Goal: Task Accomplishment & Management: Manage account settings

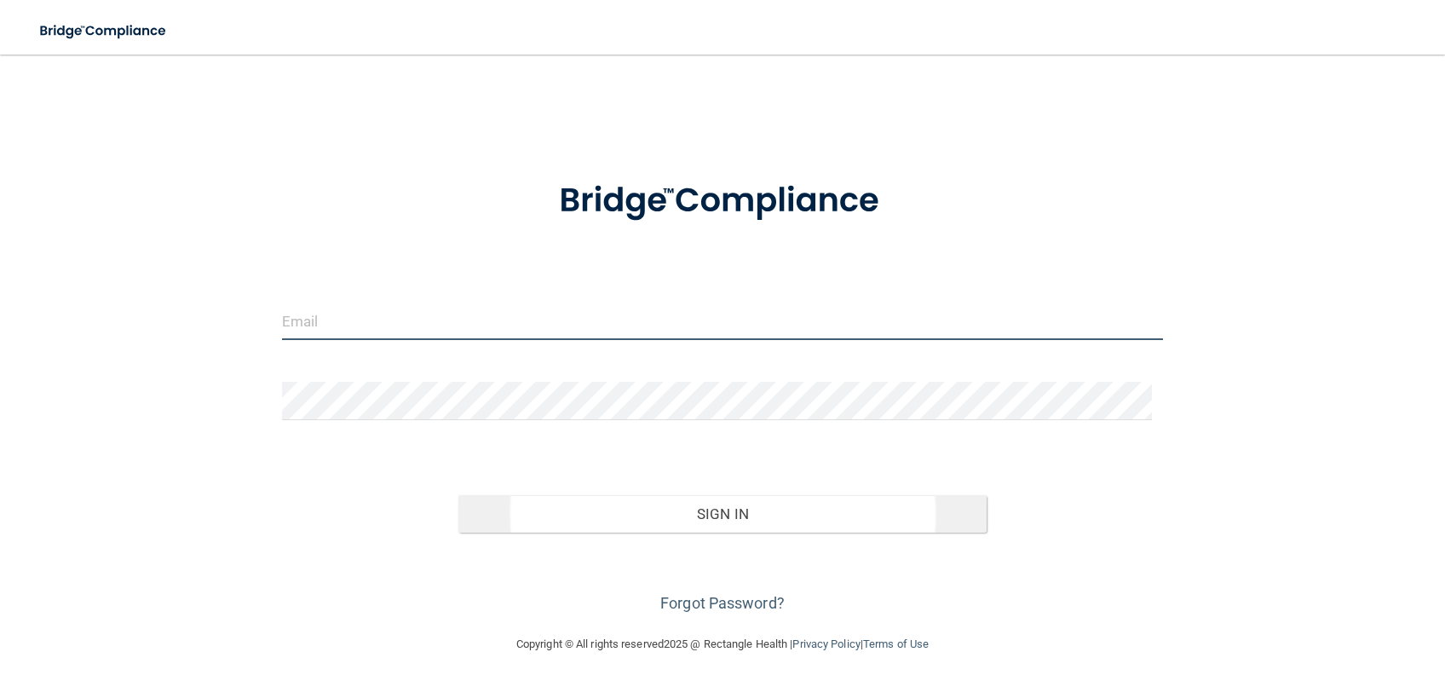
type input "[PERSON_NAME][EMAIL_ADDRESS][PERSON_NAME][DOMAIN_NAME]"
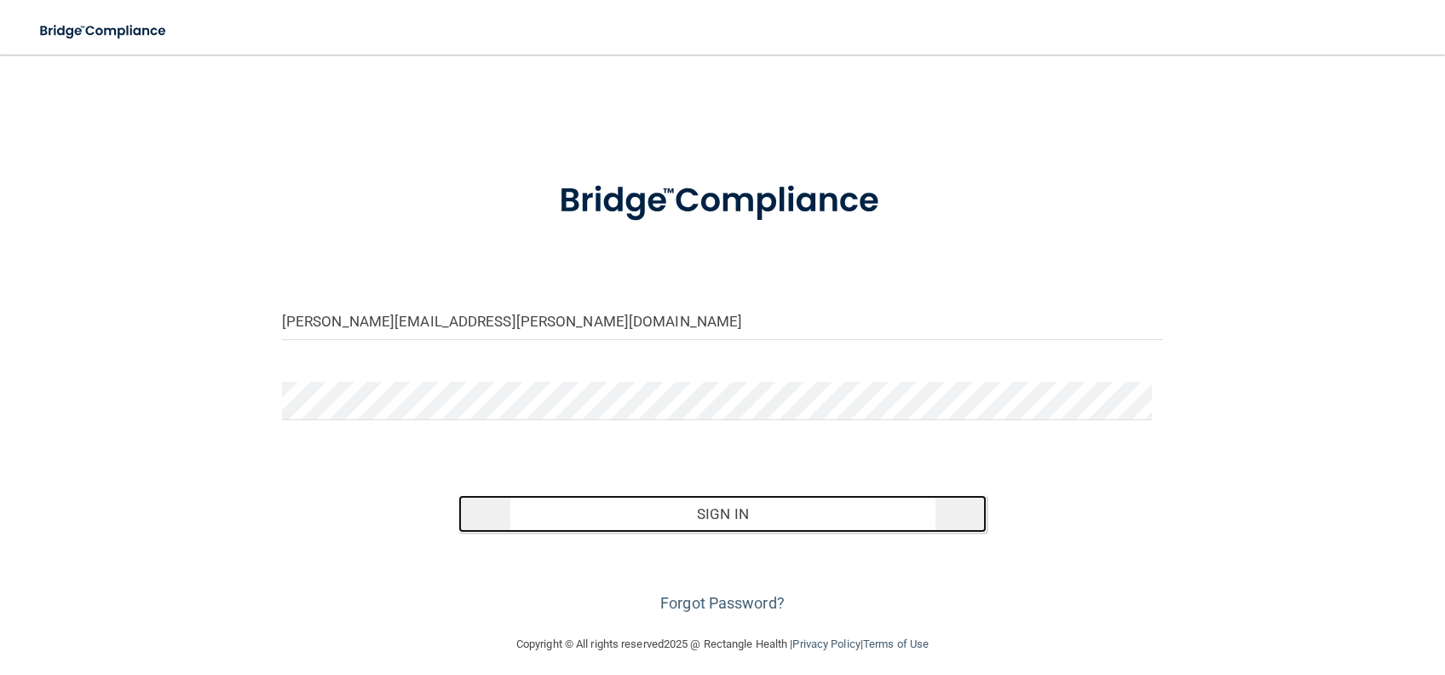
click at [654, 518] on button "Sign In" at bounding box center [722, 513] width 529 height 37
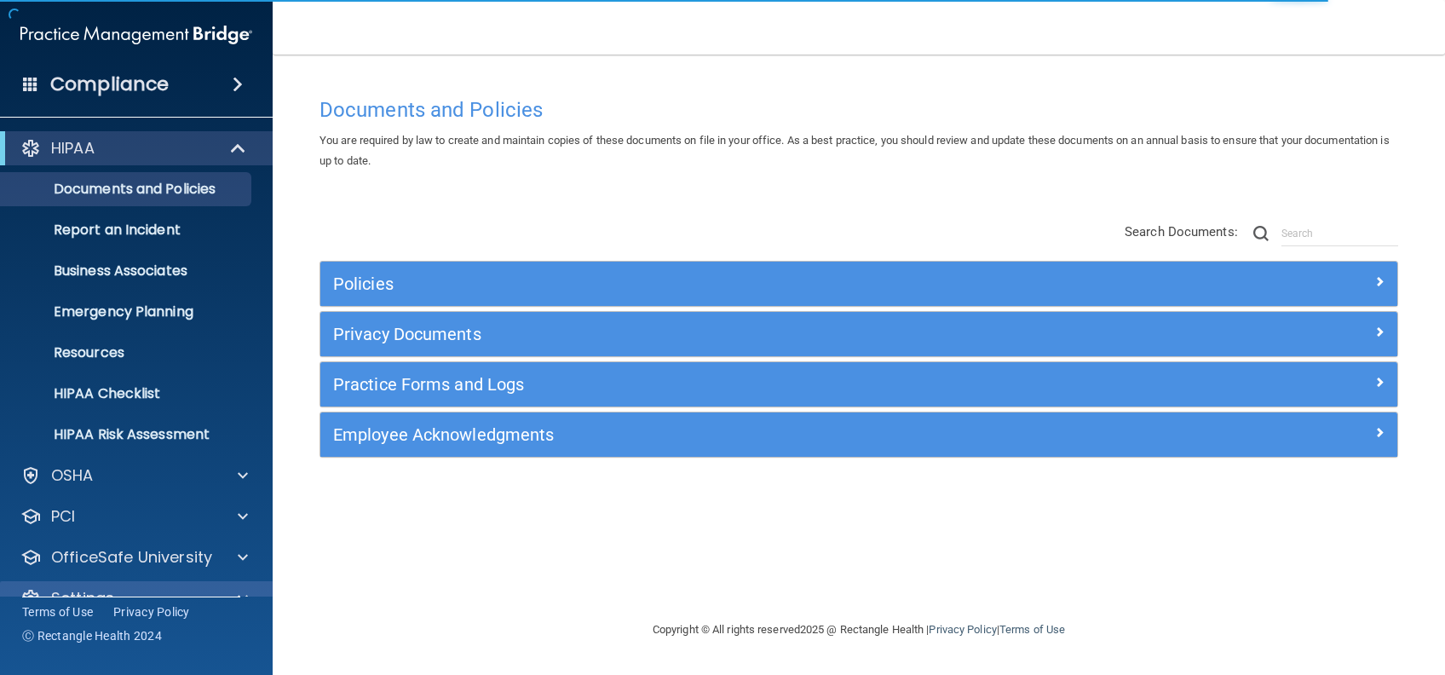
click at [244, 581] on div "Settings" at bounding box center [136, 598] width 273 height 34
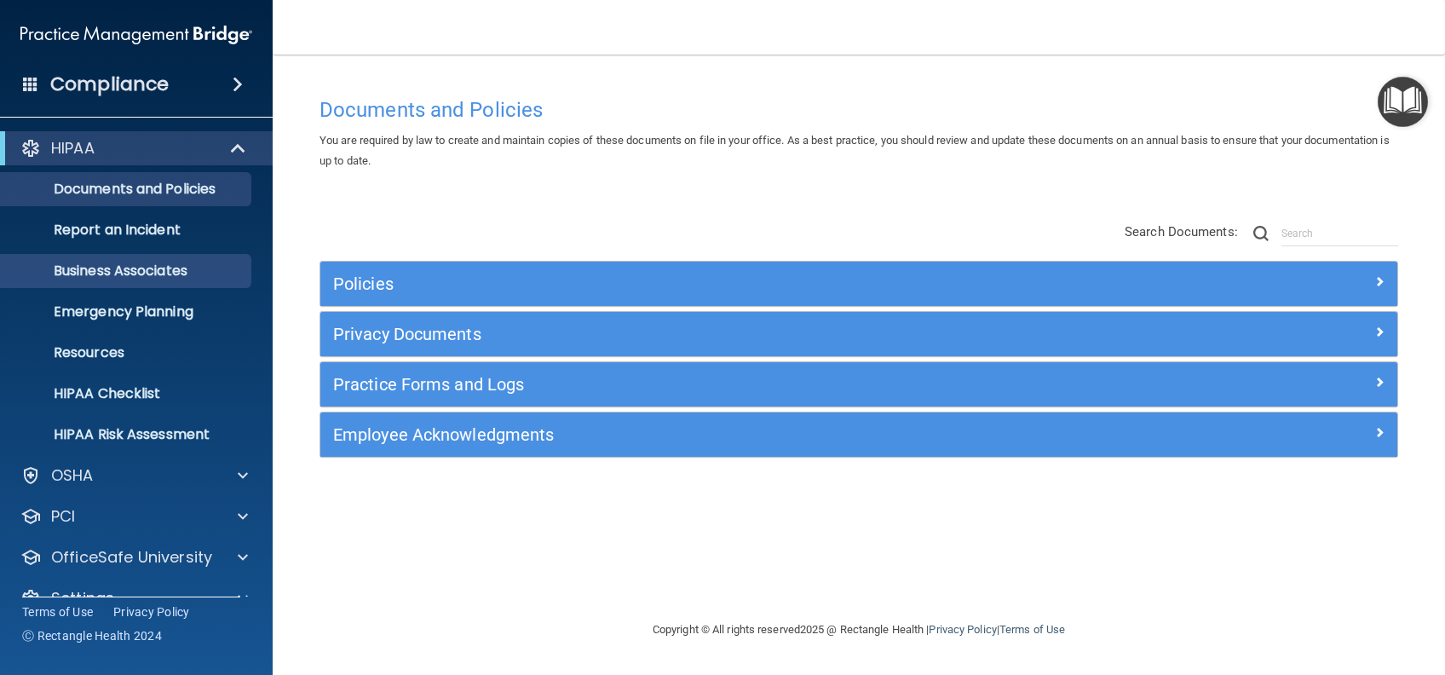
scroll to position [32, 0]
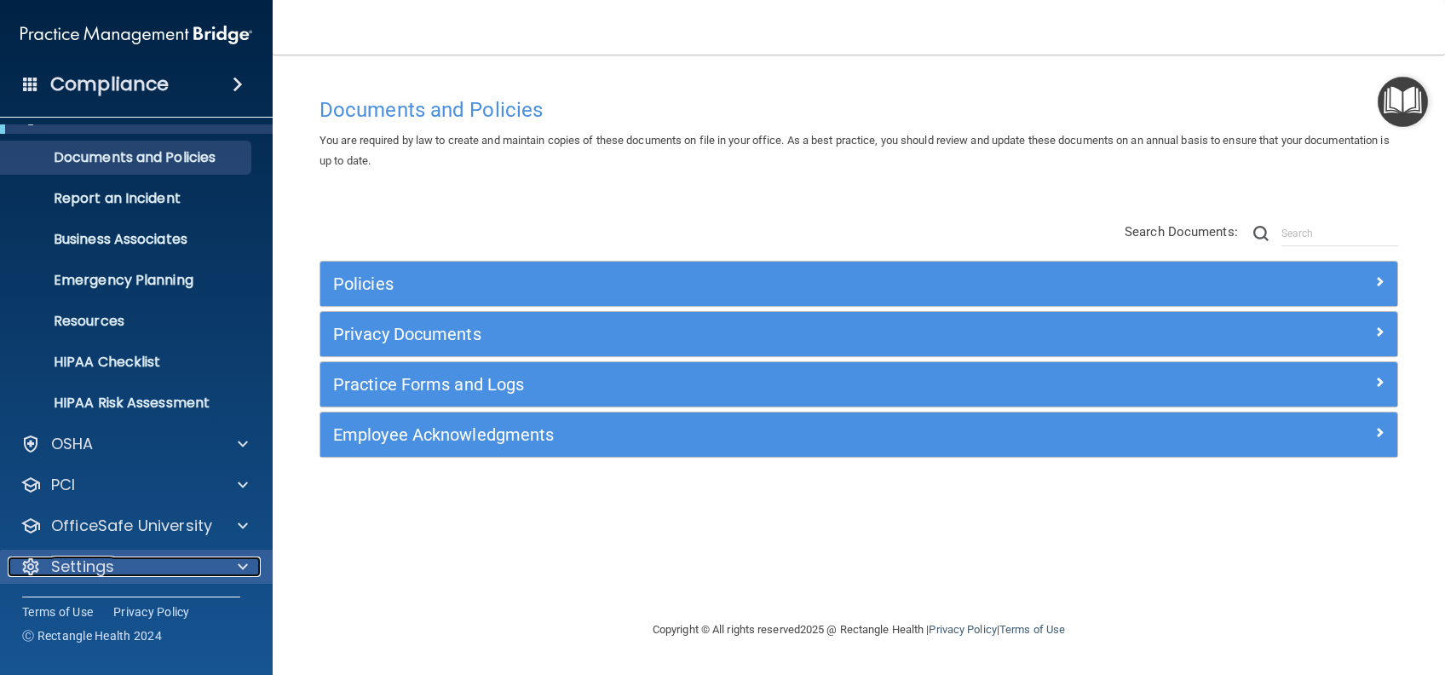
click at [182, 570] on div "Settings" at bounding box center [113, 566] width 211 height 20
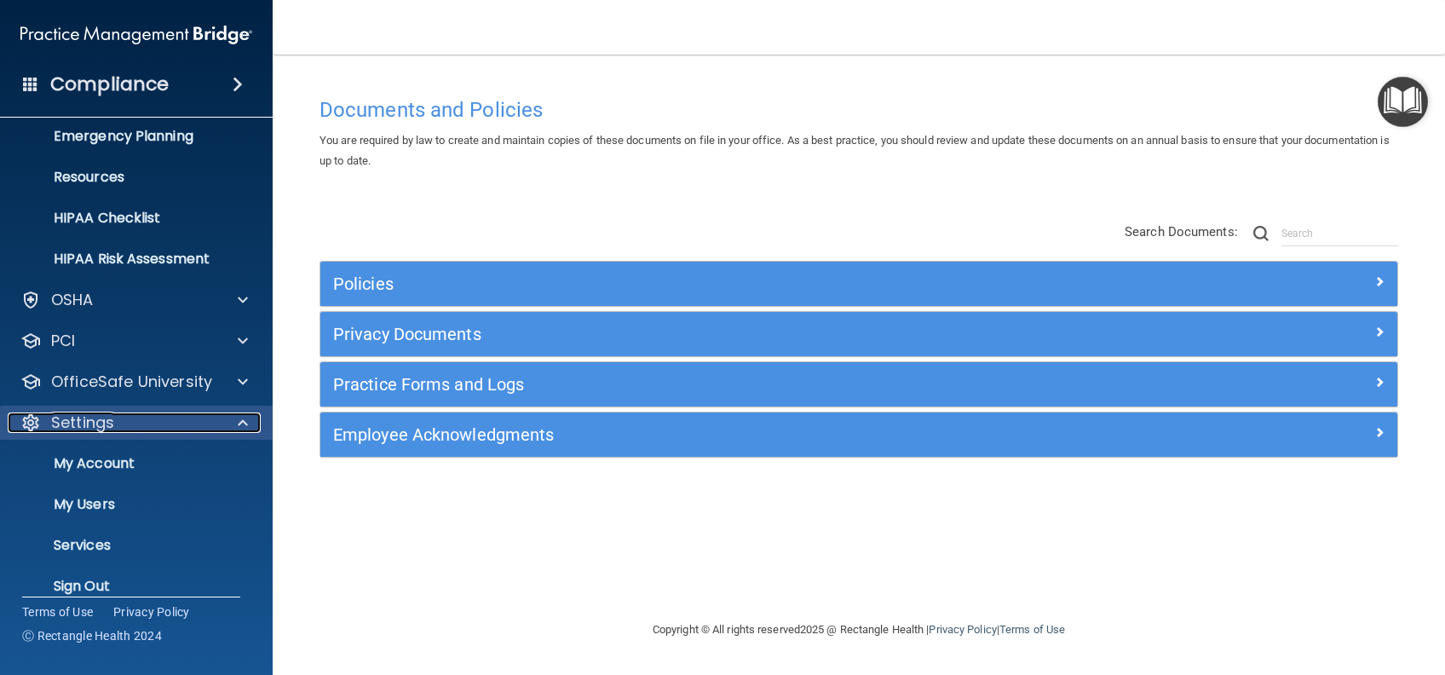
scroll to position [195, 0]
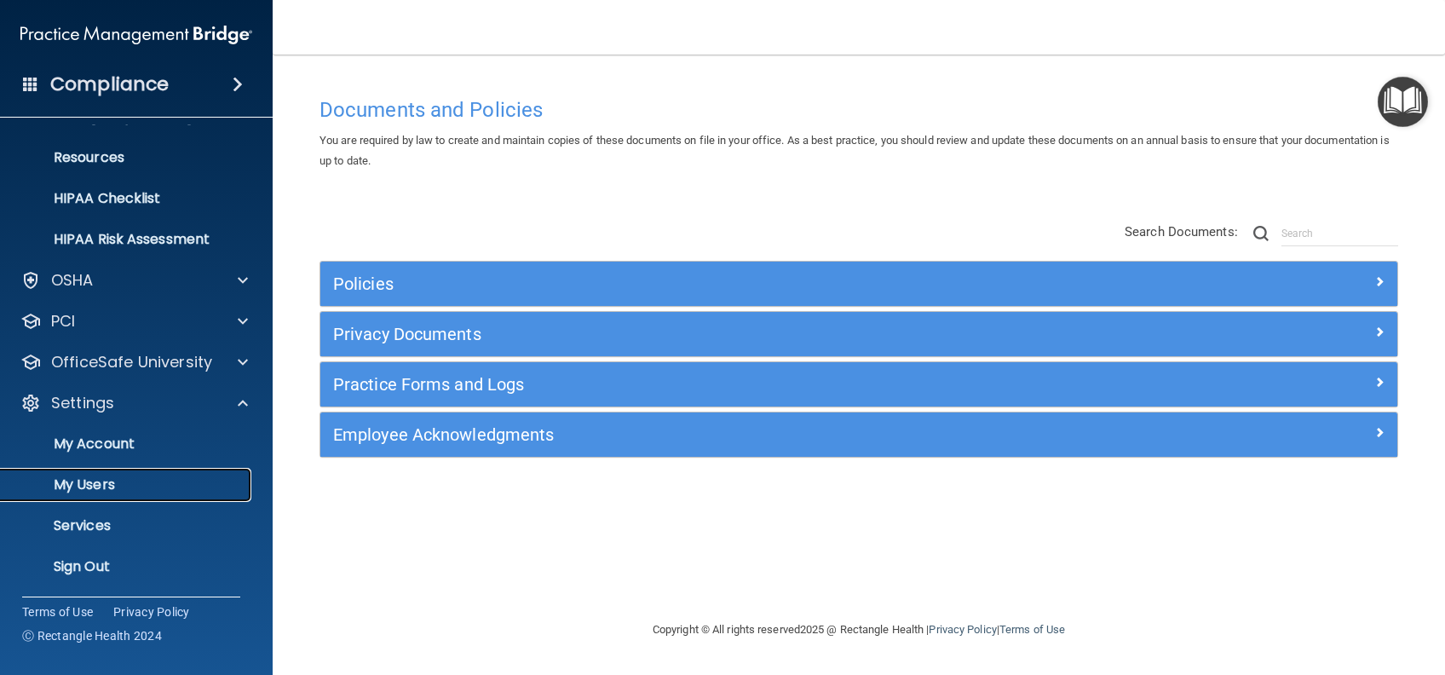
click at [111, 491] on p "My Users" at bounding box center [127, 484] width 233 height 17
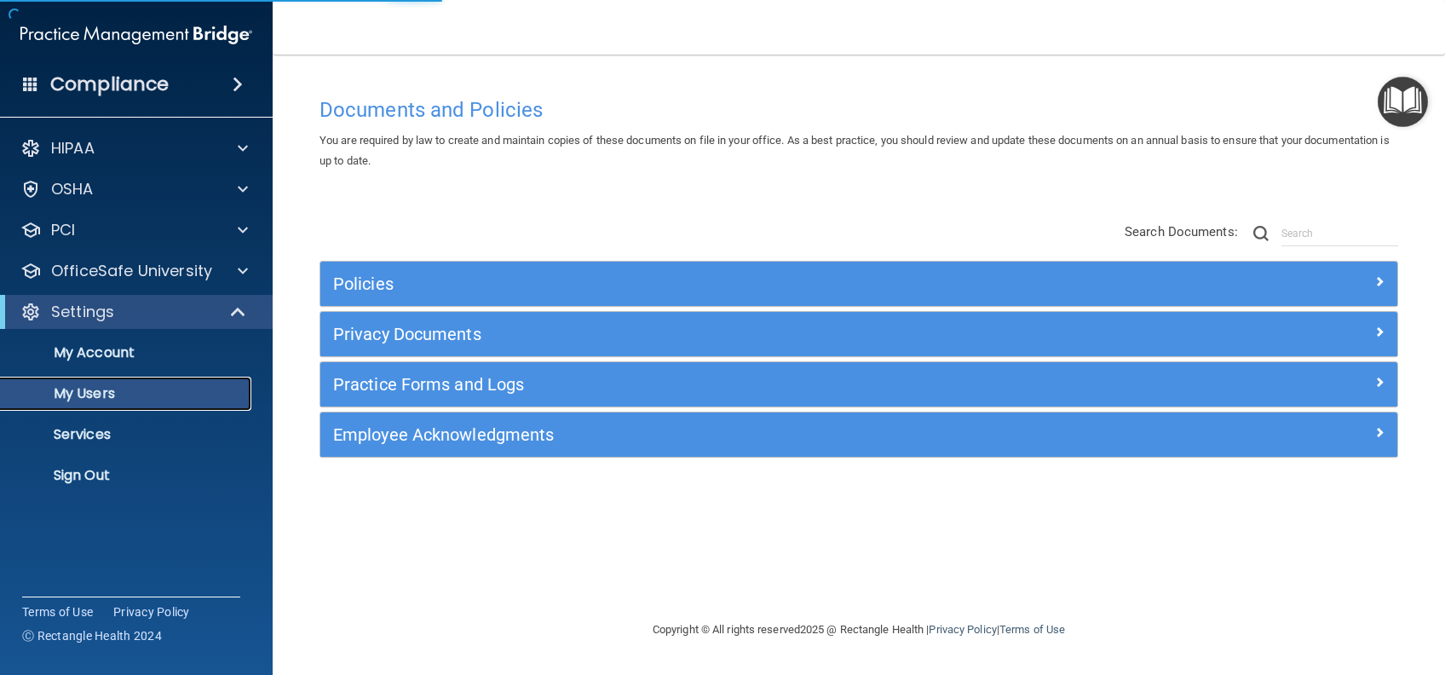
select select "20"
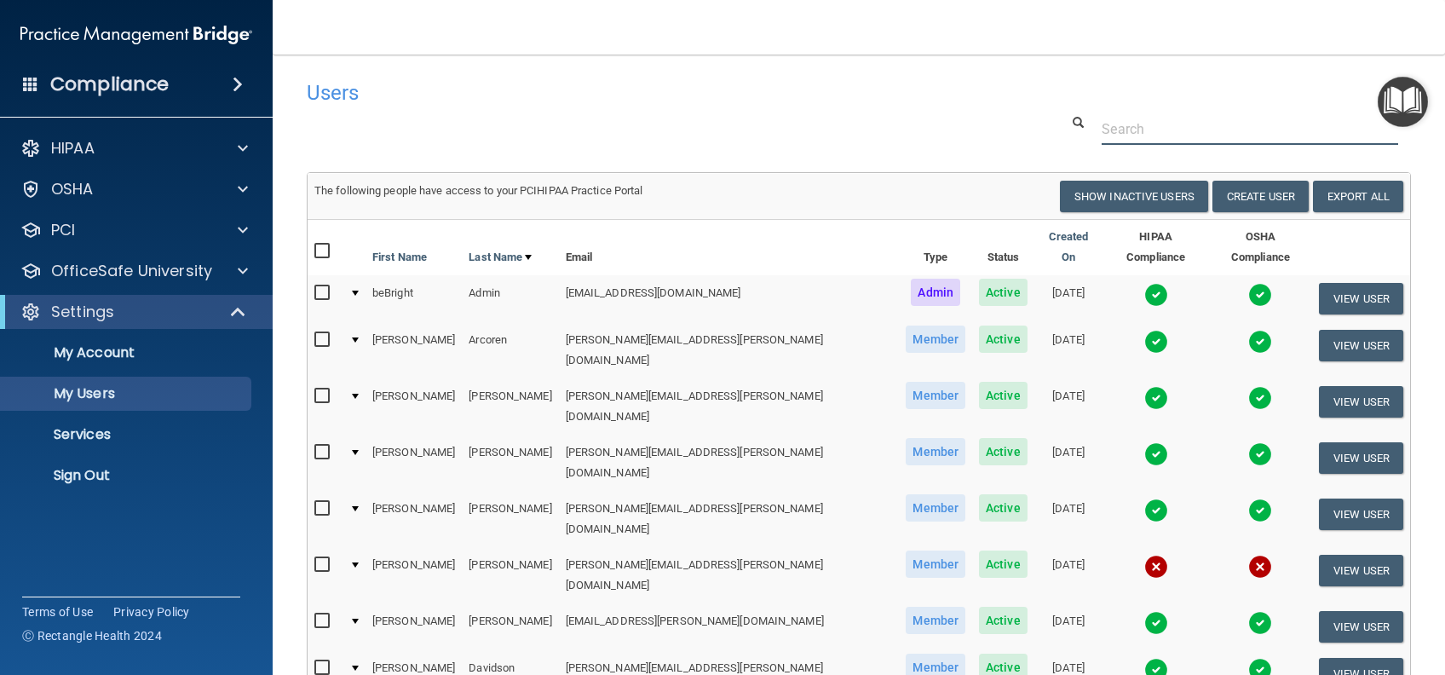
click at [1183, 123] on input "text" at bounding box center [1249, 129] width 296 height 32
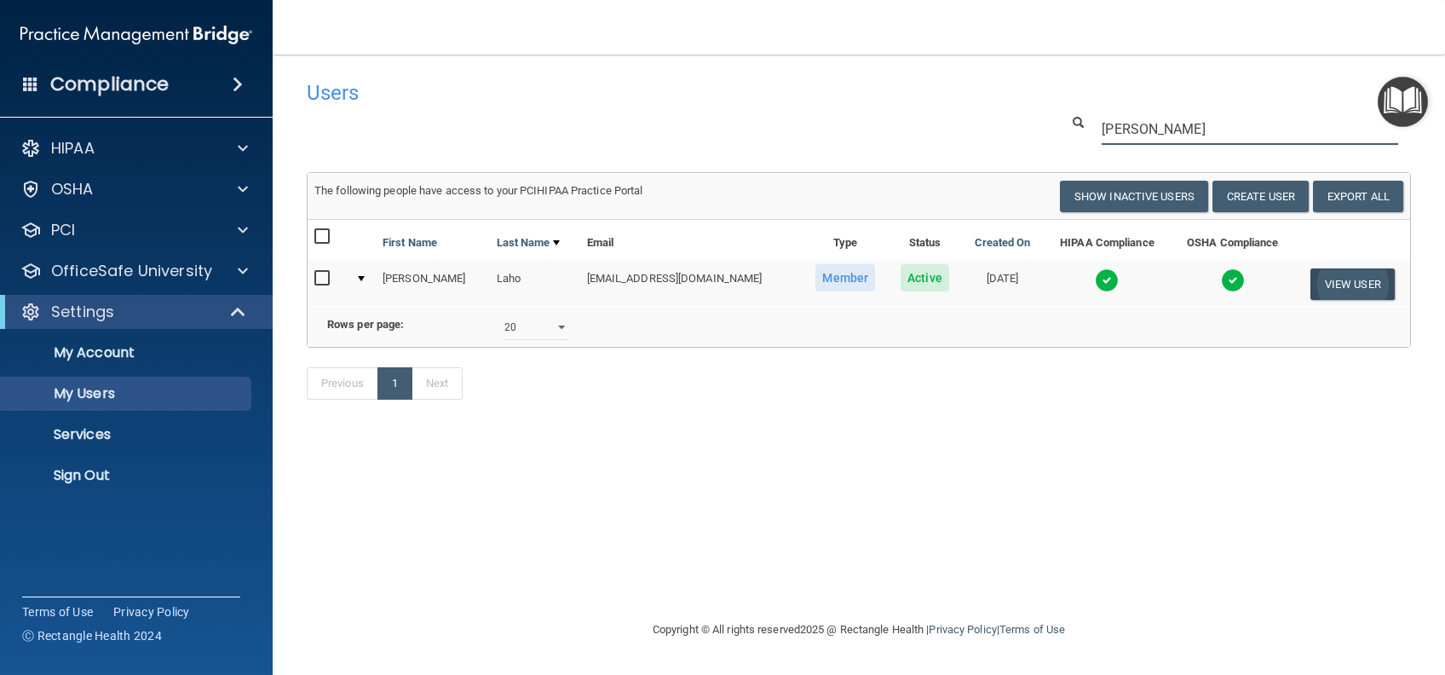
type input "[PERSON_NAME]"
click at [1330, 287] on button "View User" at bounding box center [1352, 284] width 84 height 32
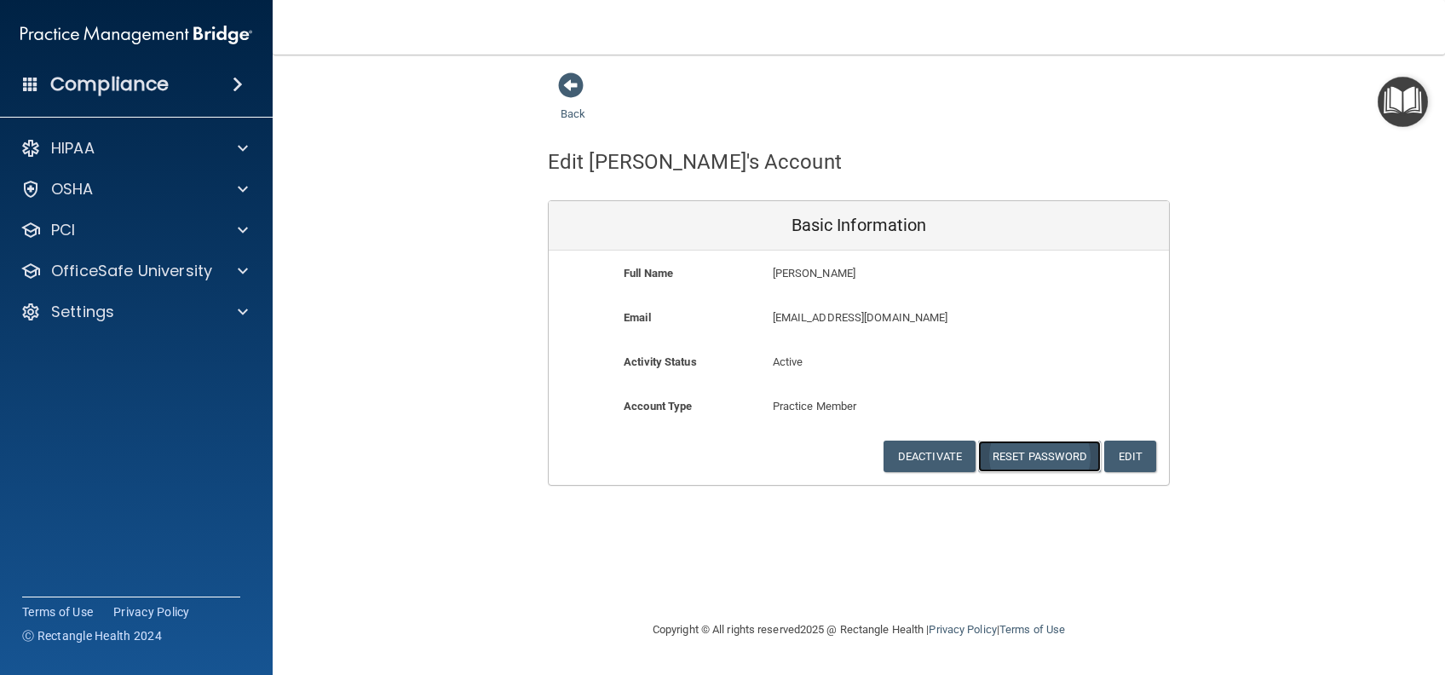
click at [1046, 451] on button "Reset Password" at bounding box center [1039, 456] width 123 height 32
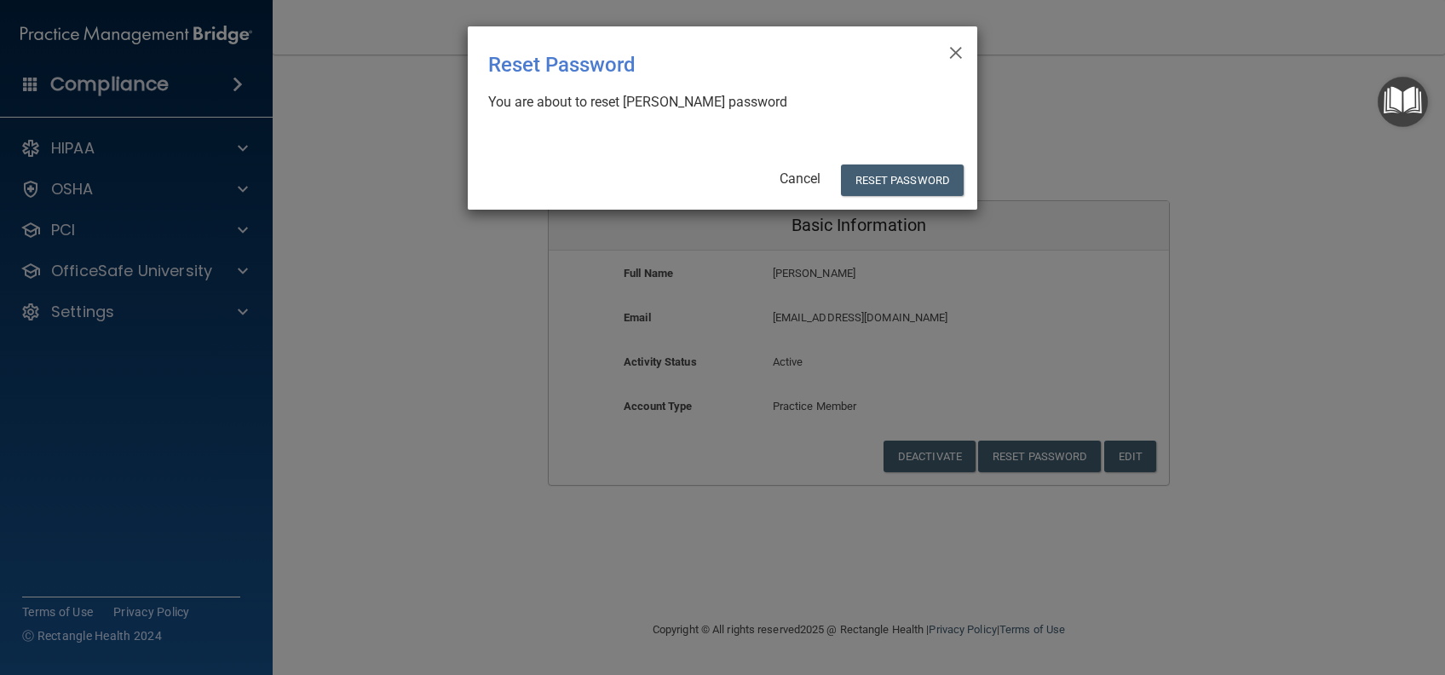
click at [924, 198] on div "× Close Reset Password There was an error while resetting the password ... You …" at bounding box center [722, 117] width 509 height 183
click at [911, 185] on button "Reset Password" at bounding box center [902, 180] width 123 height 32
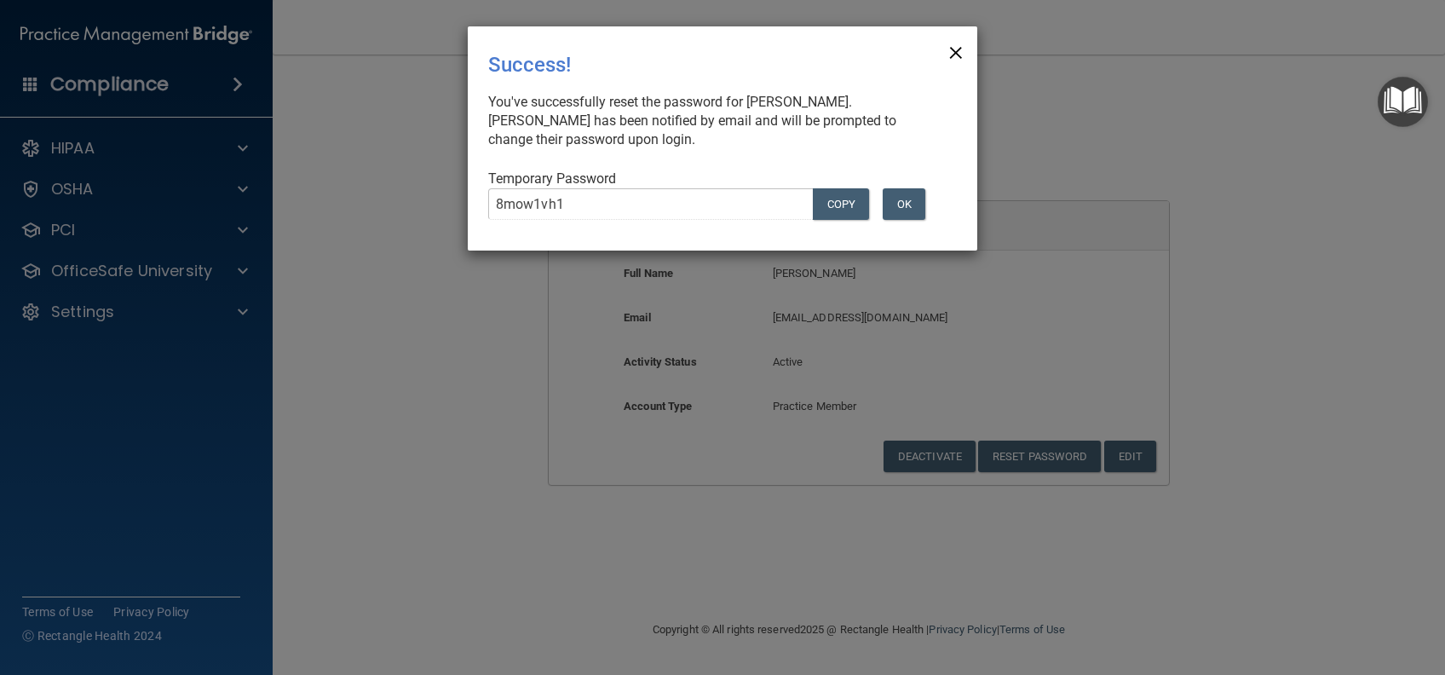
click at [953, 54] on span "×" at bounding box center [955, 50] width 15 height 34
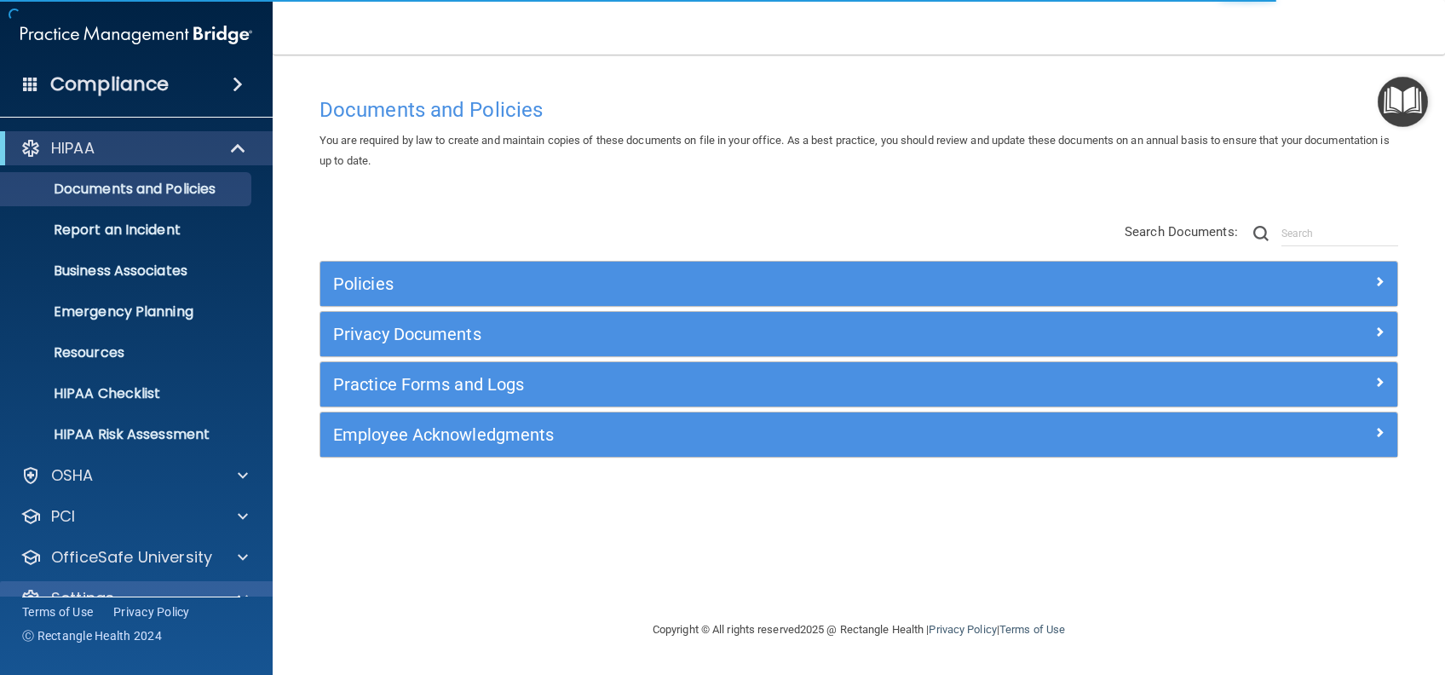
click at [240, 584] on div "Settings" at bounding box center [136, 598] width 273 height 34
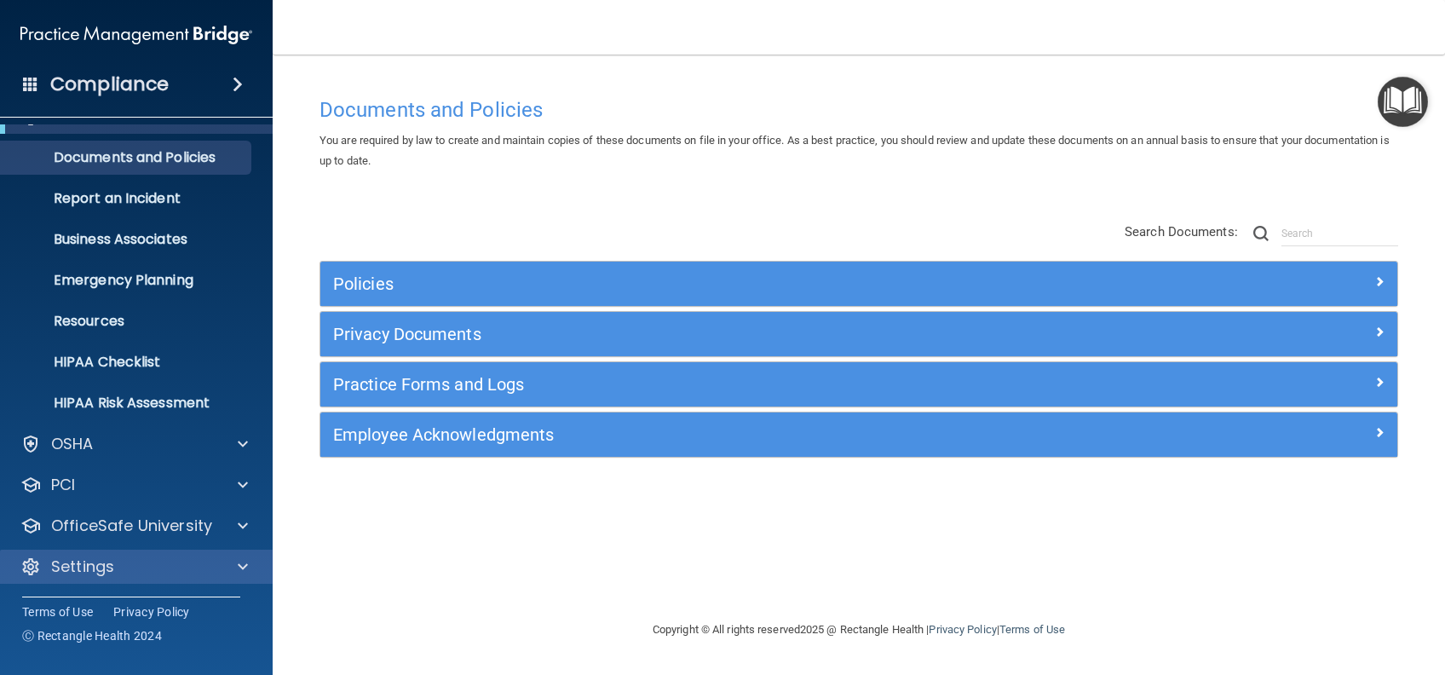
scroll to position [31, 0]
click at [141, 573] on div "Settings" at bounding box center [113, 567] width 211 height 20
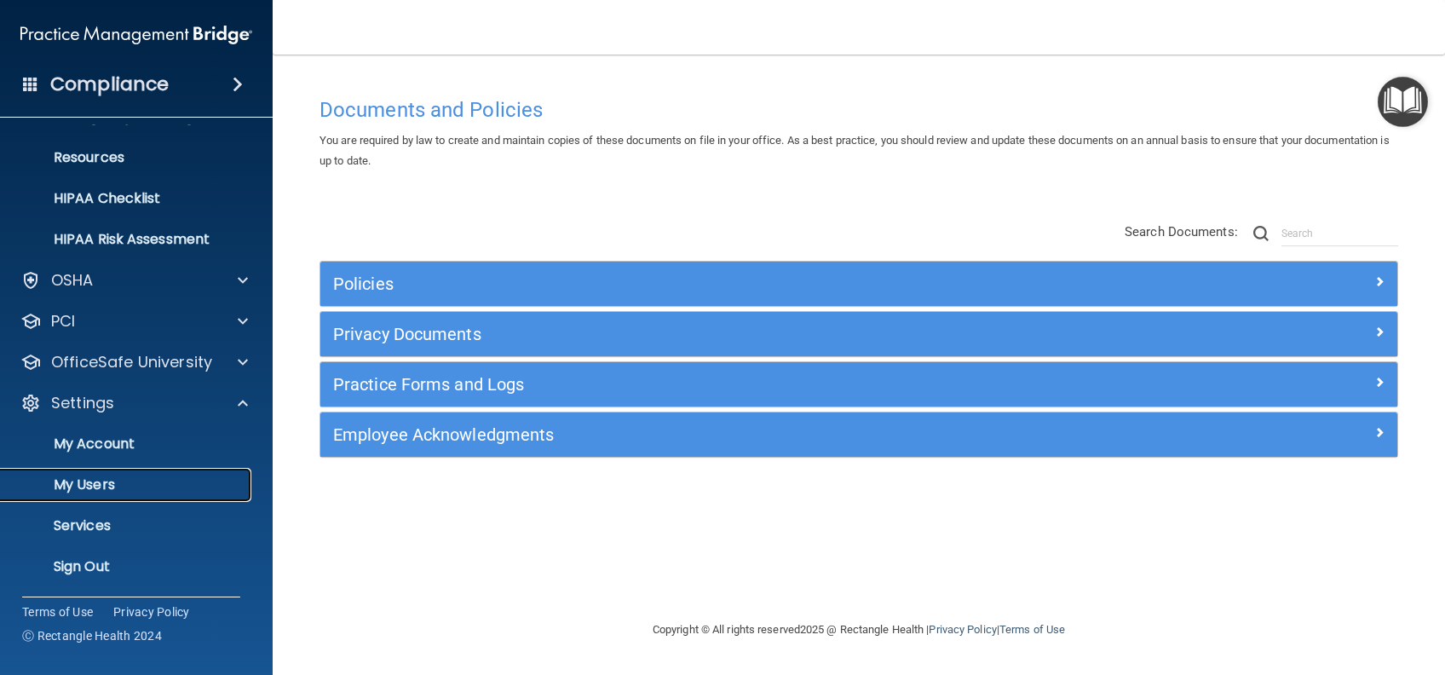
click at [89, 481] on p "My Users" at bounding box center [127, 484] width 233 height 17
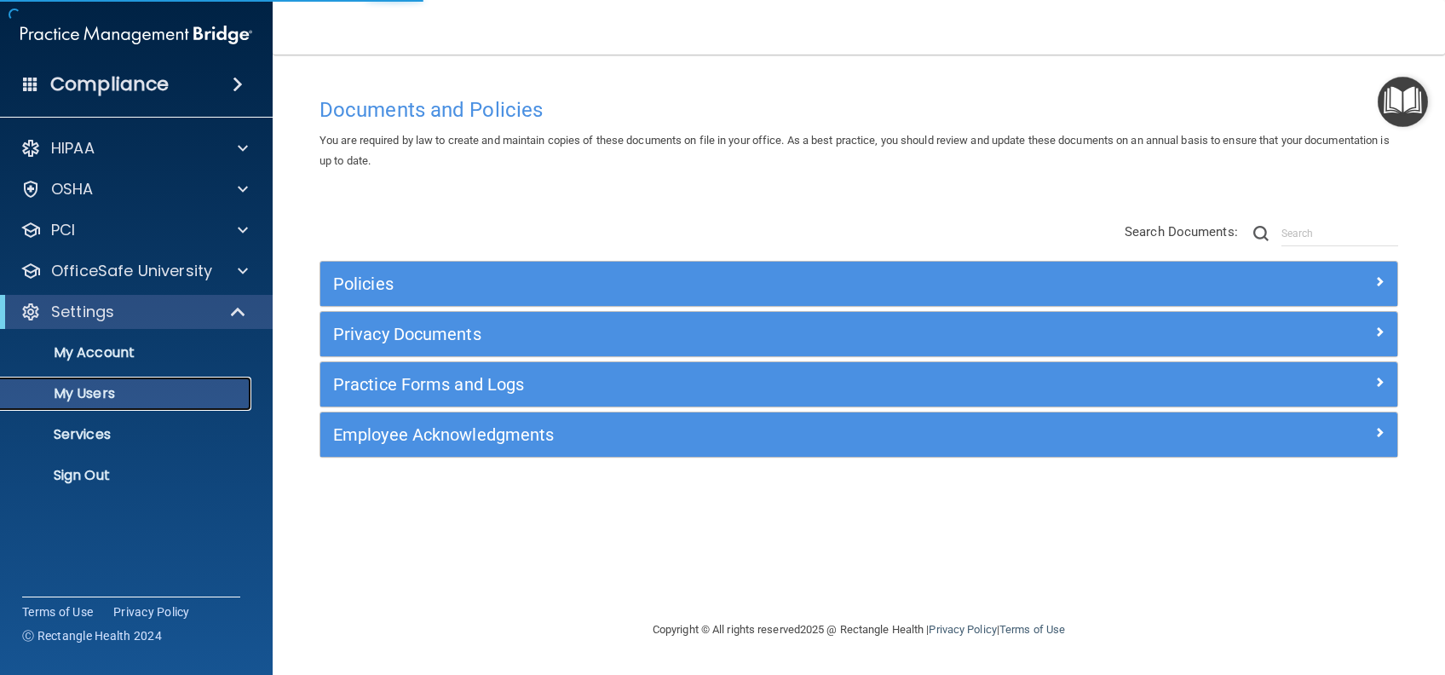
select select "20"
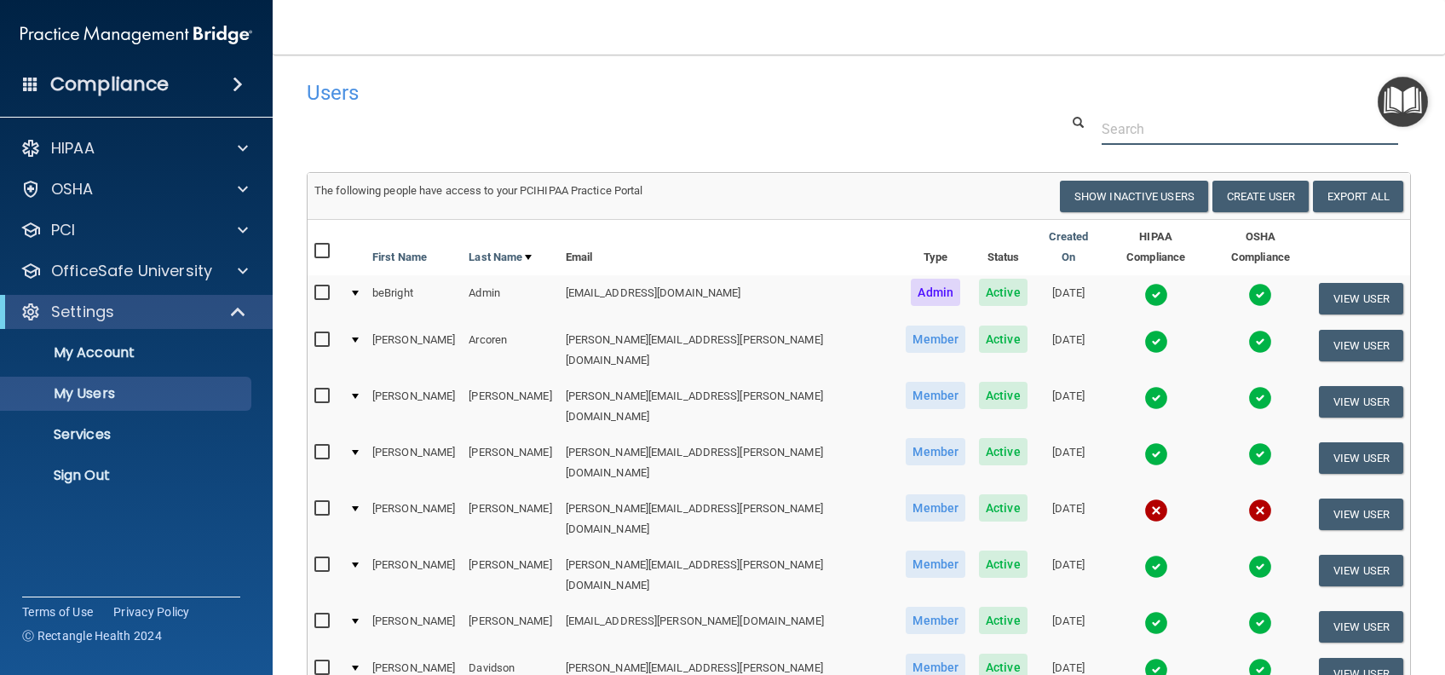
click at [1131, 129] on input "text" at bounding box center [1249, 129] width 296 height 32
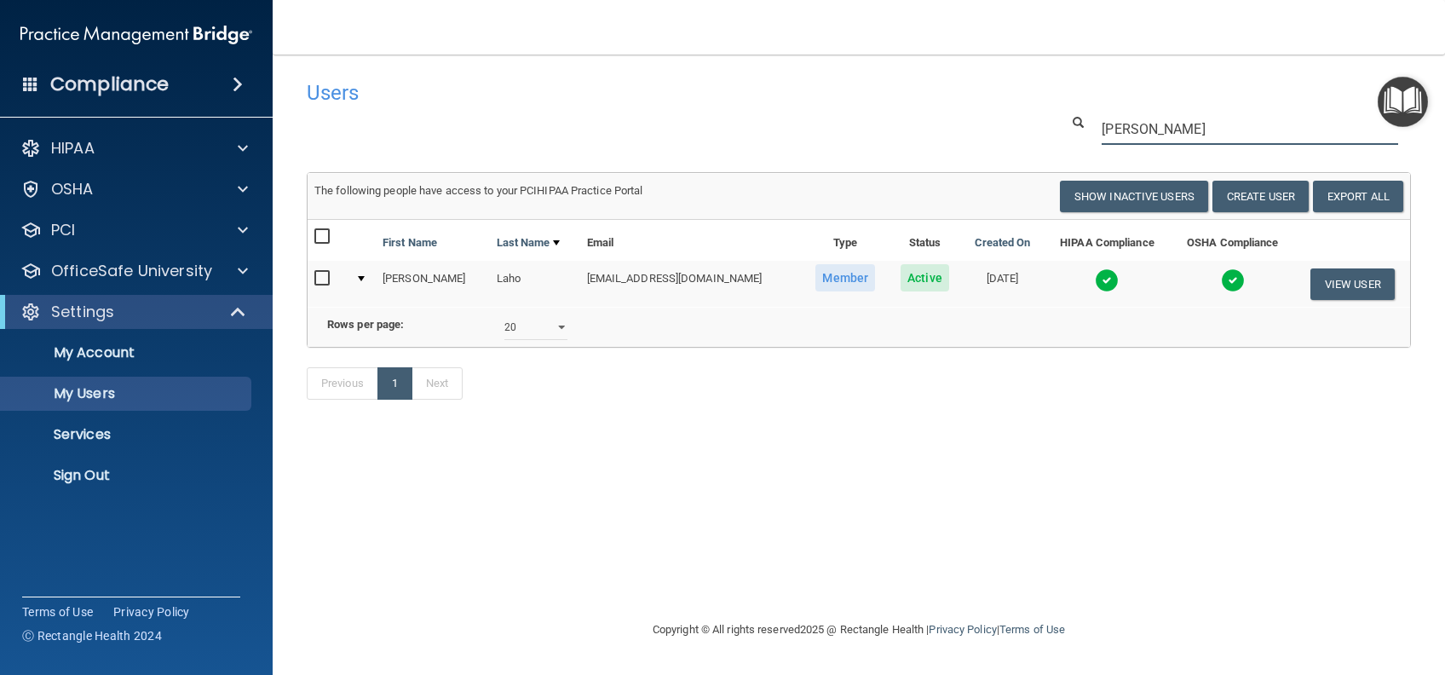
type input "[PERSON_NAME]"
click at [1336, 279] on button "View User" at bounding box center [1352, 284] width 84 height 32
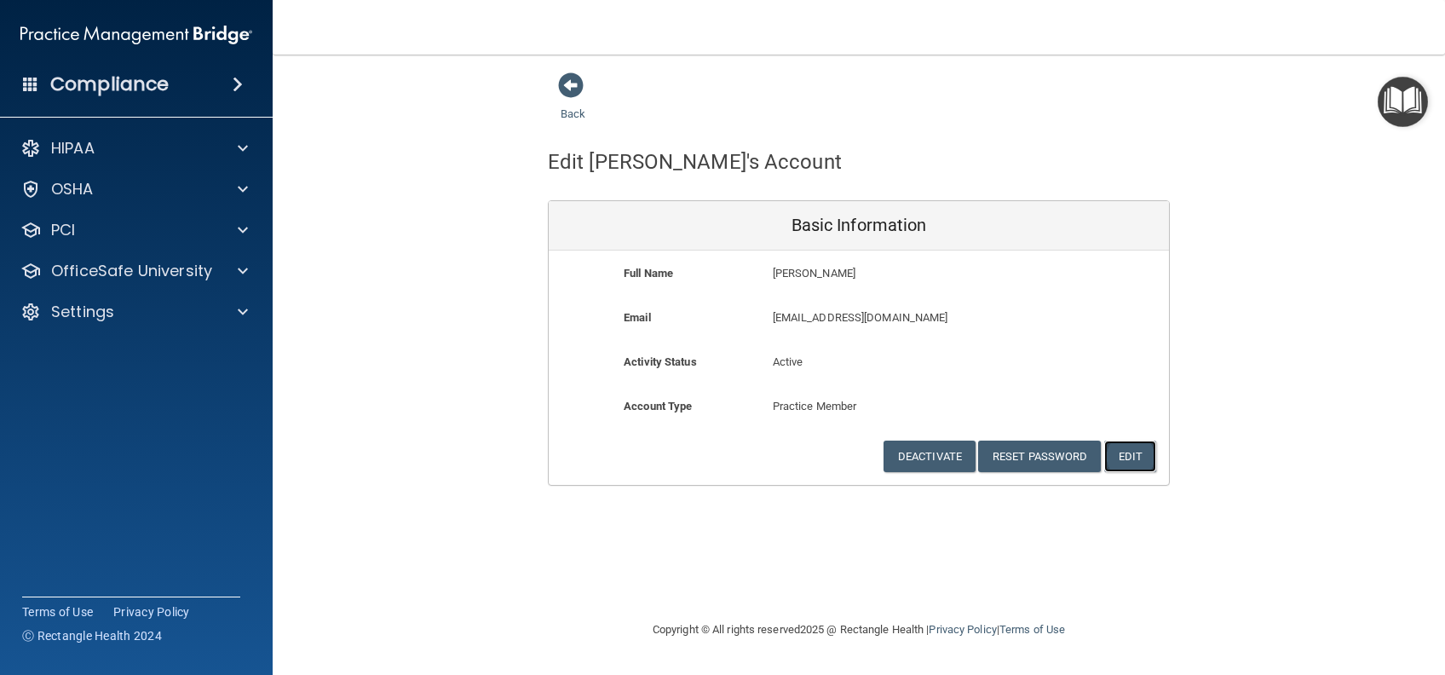
click at [1131, 463] on button "Edit" at bounding box center [1130, 456] width 52 height 32
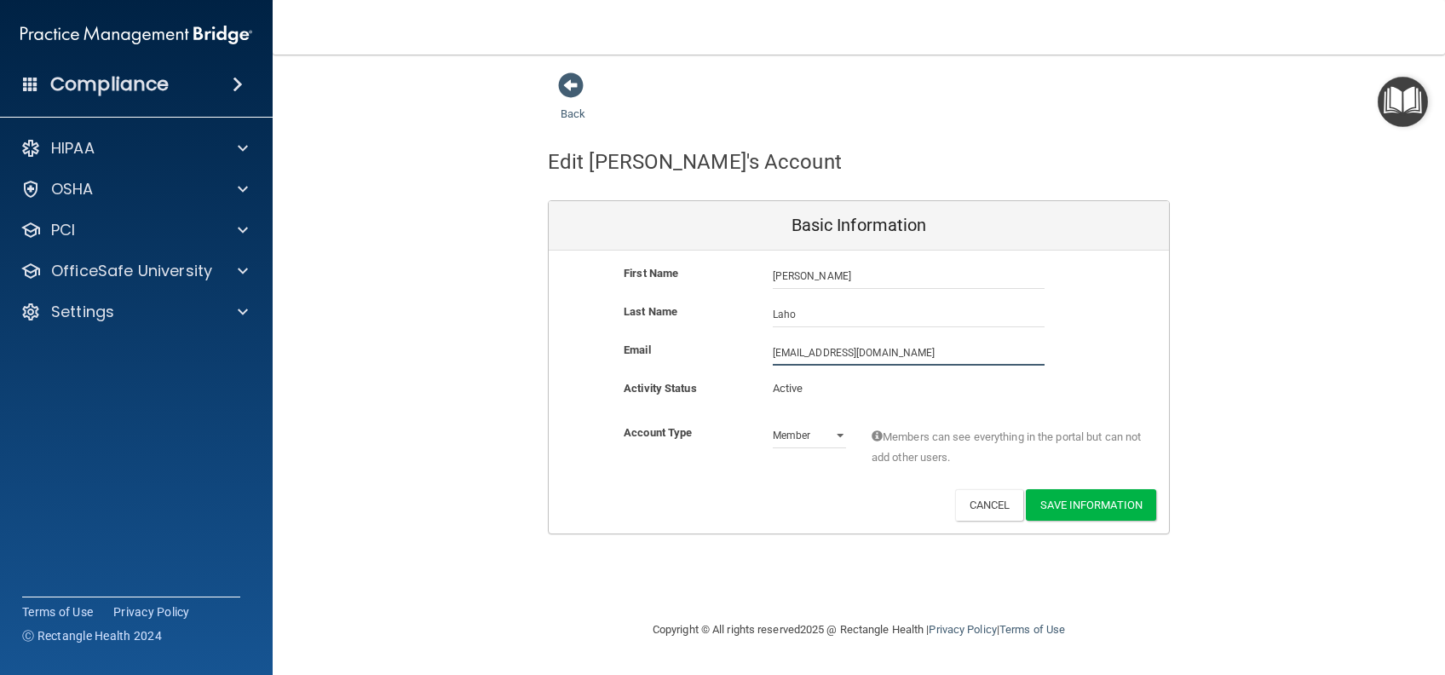
click at [803, 353] on input "[EMAIL_ADDRESS][DOMAIN_NAME]" at bounding box center [909, 353] width 272 height 26
drag, startPoint x: 886, startPoint y: 352, endPoint x: 841, endPoint y: 349, distance: 45.2
click at [841, 349] on input "[PERSON_NAME][EMAIL_ADDRESS][PERSON_NAME][DOMAIN_NAME]" at bounding box center [909, 353] width 272 height 26
type input "[PERSON_NAME][EMAIL_ADDRESS][PERSON_NAME][DOMAIN_NAME]"
click at [1113, 497] on button "Save Information" at bounding box center [1090, 505] width 130 height 32
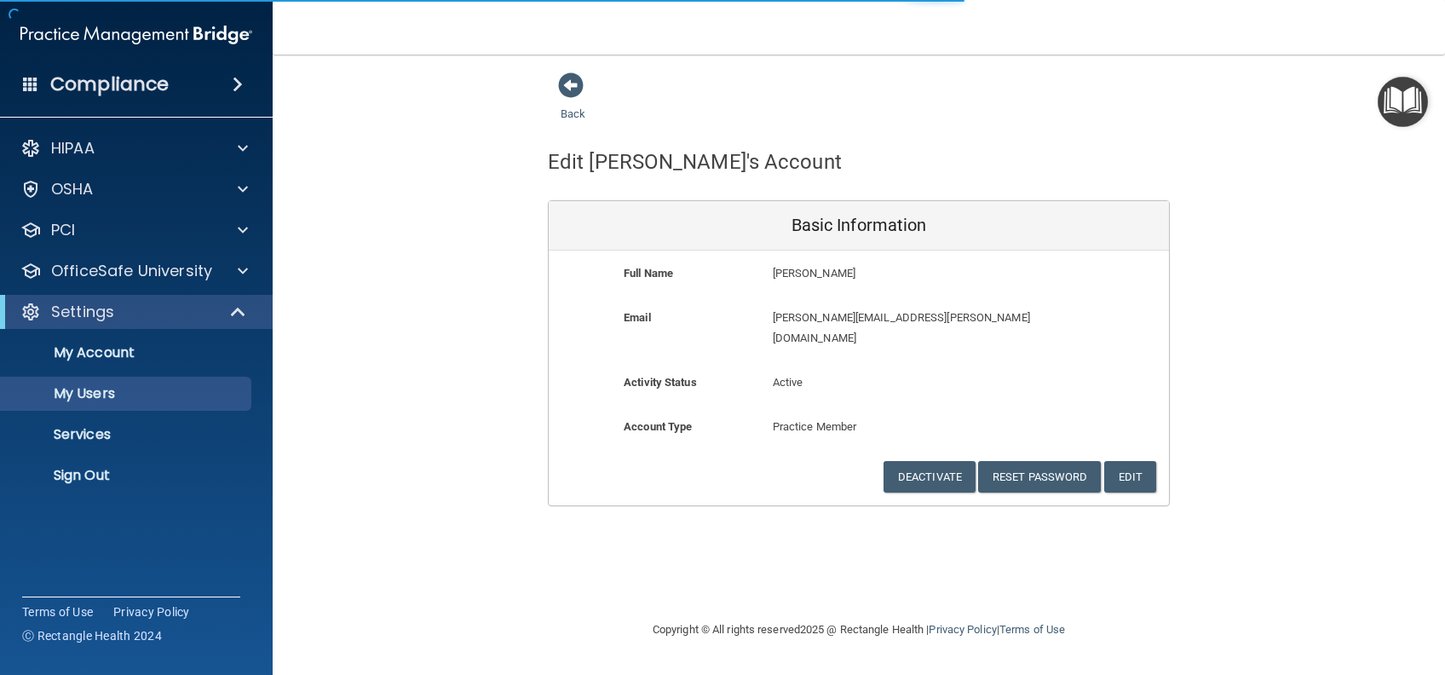
select select "20"
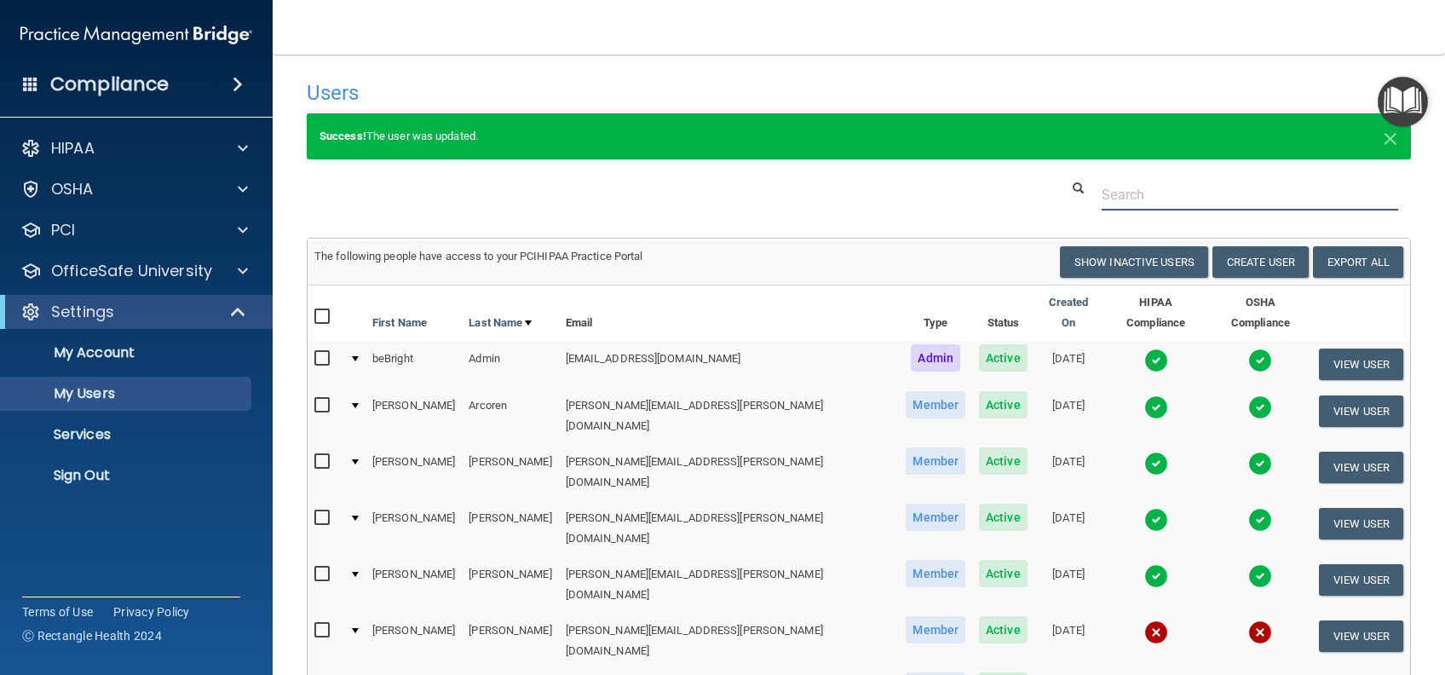
click at [1135, 188] on input "text" at bounding box center [1249, 195] width 296 height 32
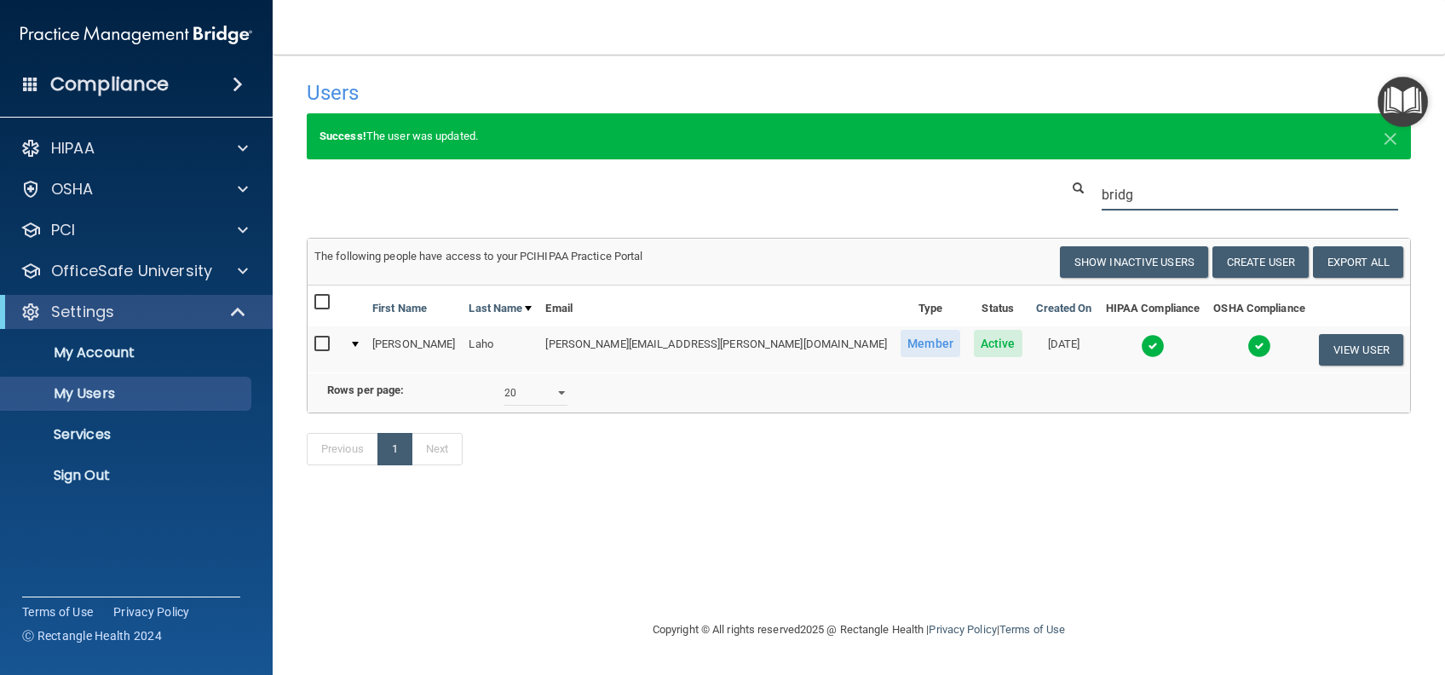
type input "bridg"
click at [707, 343] on td "[PERSON_NAME][EMAIL_ADDRESS][PERSON_NAME][DOMAIN_NAME]" at bounding box center [715, 349] width 355 height 46
click at [1354, 354] on button "View User" at bounding box center [1360, 350] width 84 height 32
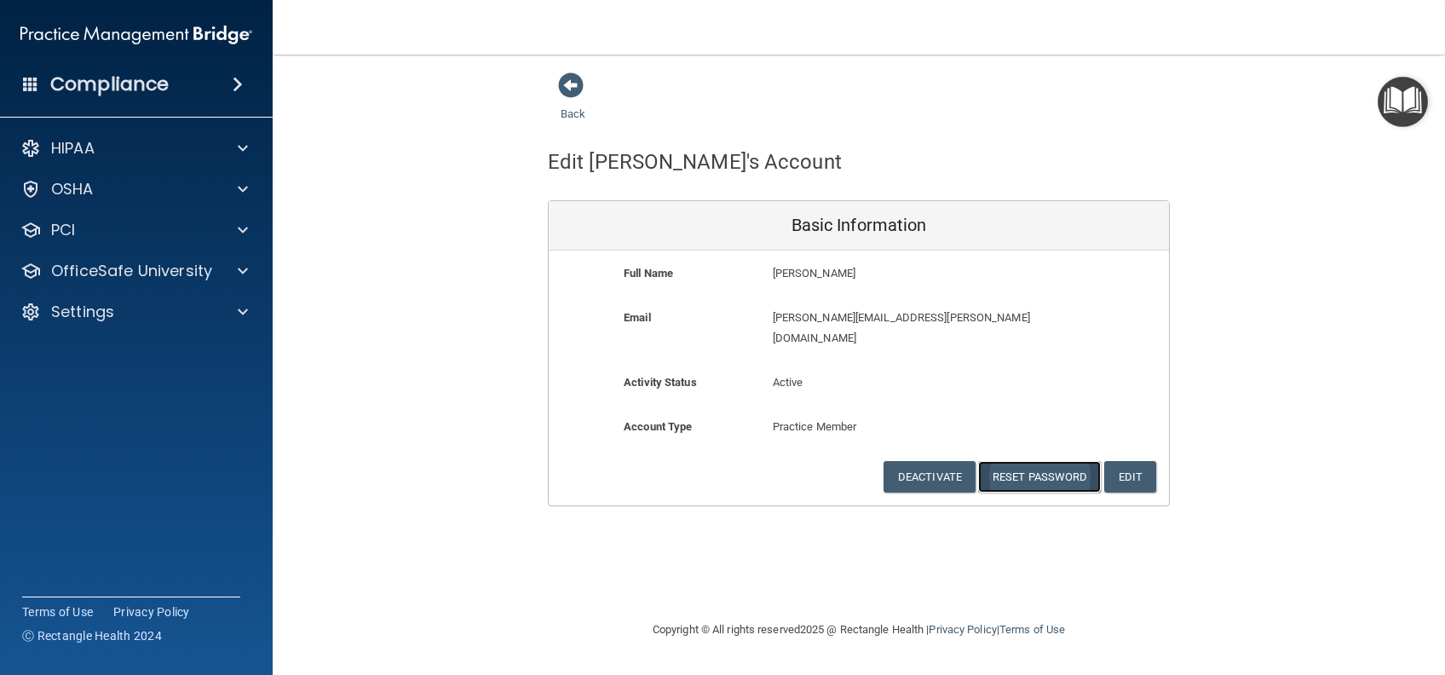
click at [1057, 461] on button "Reset Password" at bounding box center [1039, 477] width 123 height 32
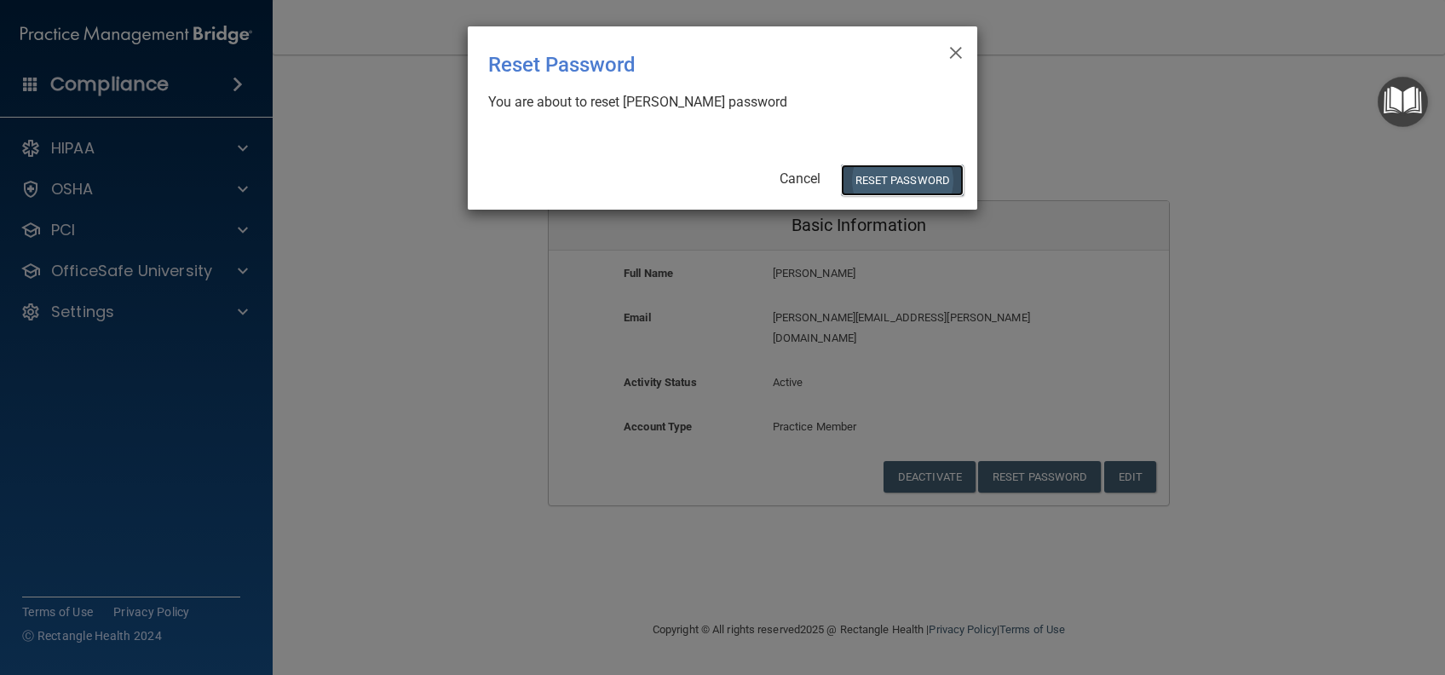
click at [920, 188] on button "Reset Password" at bounding box center [902, 180] width 123 height 32
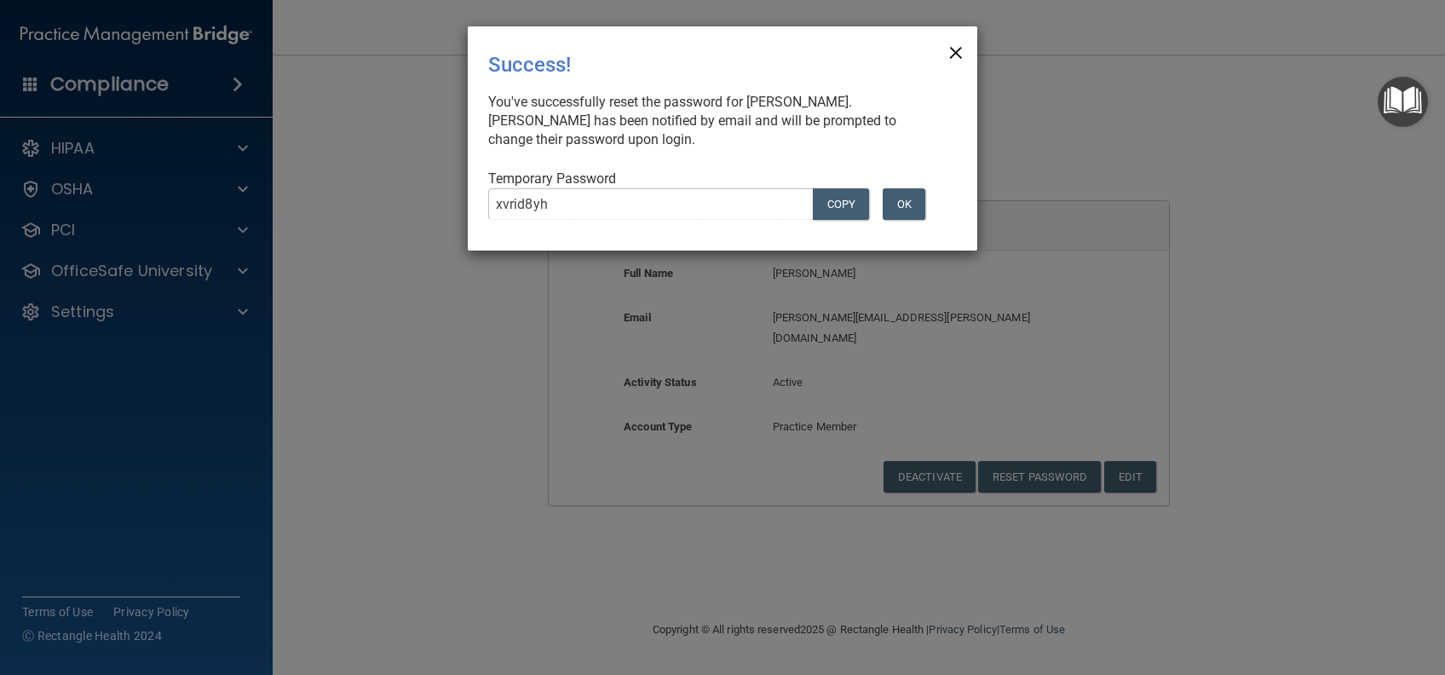
click at [959, 44] on span "×" at bounding box center [955, 50] width 15 height 34
